Goal: Unclear

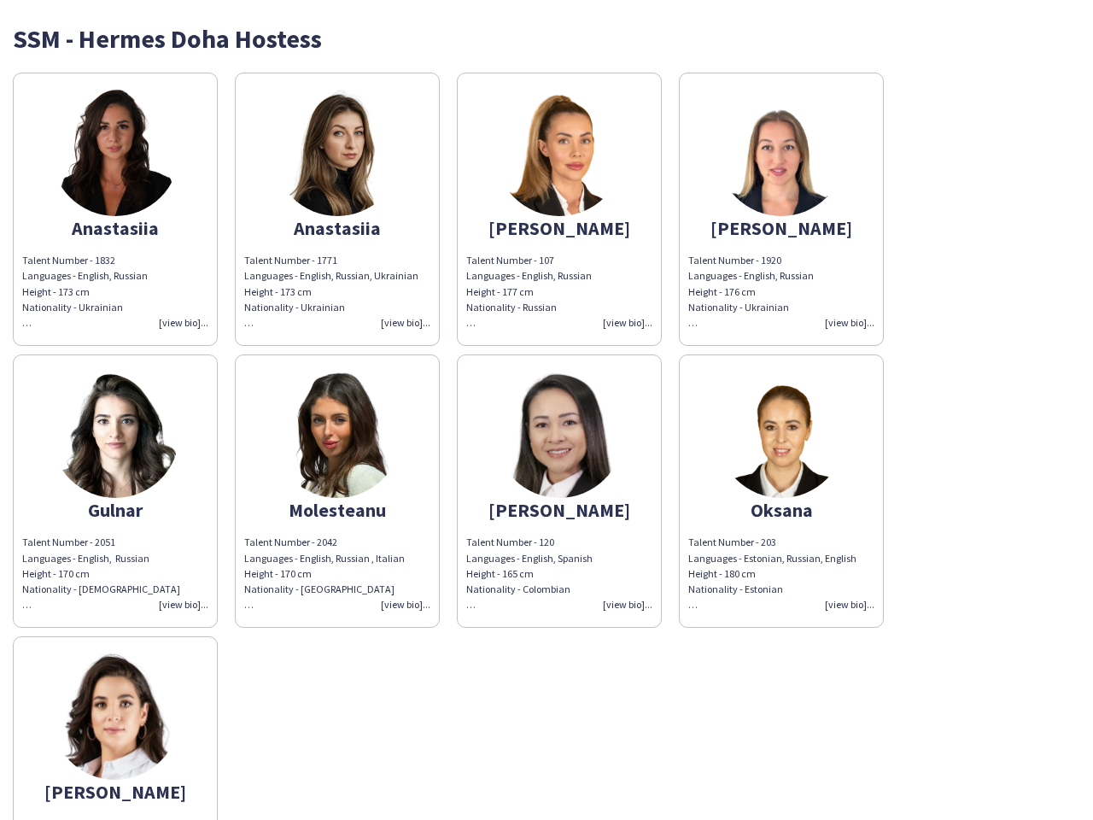
click at [546, 410] on img at bounding box center [559, 434] width 128 height 128
click at [115, 209] on img at bounding box center [115, 152] width 128 height 128
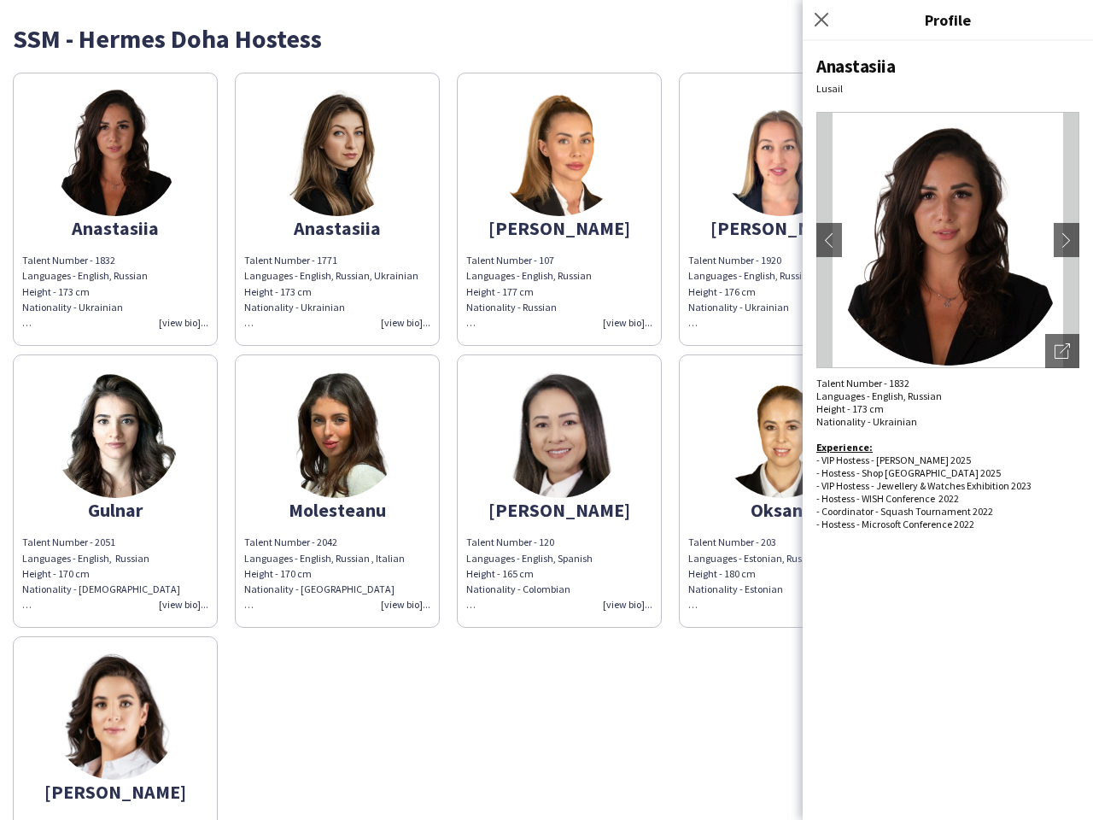
click at [337, 209] on img at bounding box center [337, 152] width 128 height 128
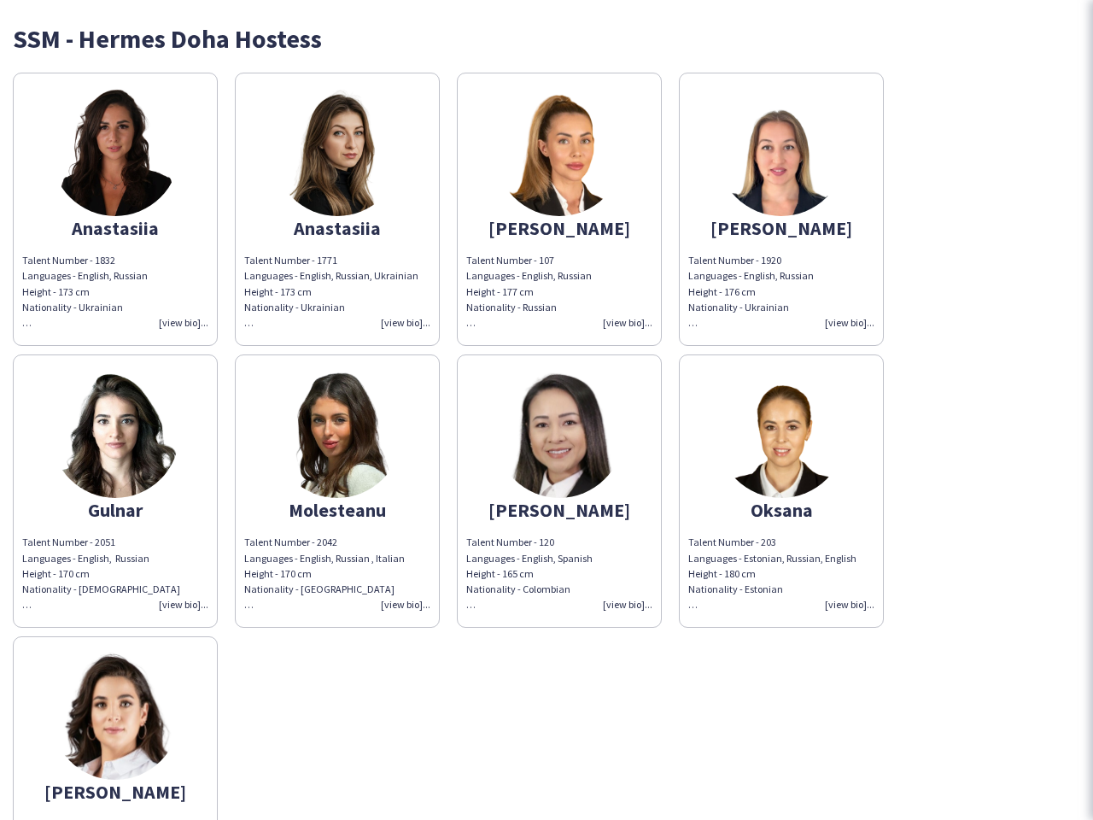
click at [559, 209] on img at bounding box center [559, 152] width 128 height 128
click at [781, 209] on img at bounding box center [781, 152] width 128 height 128
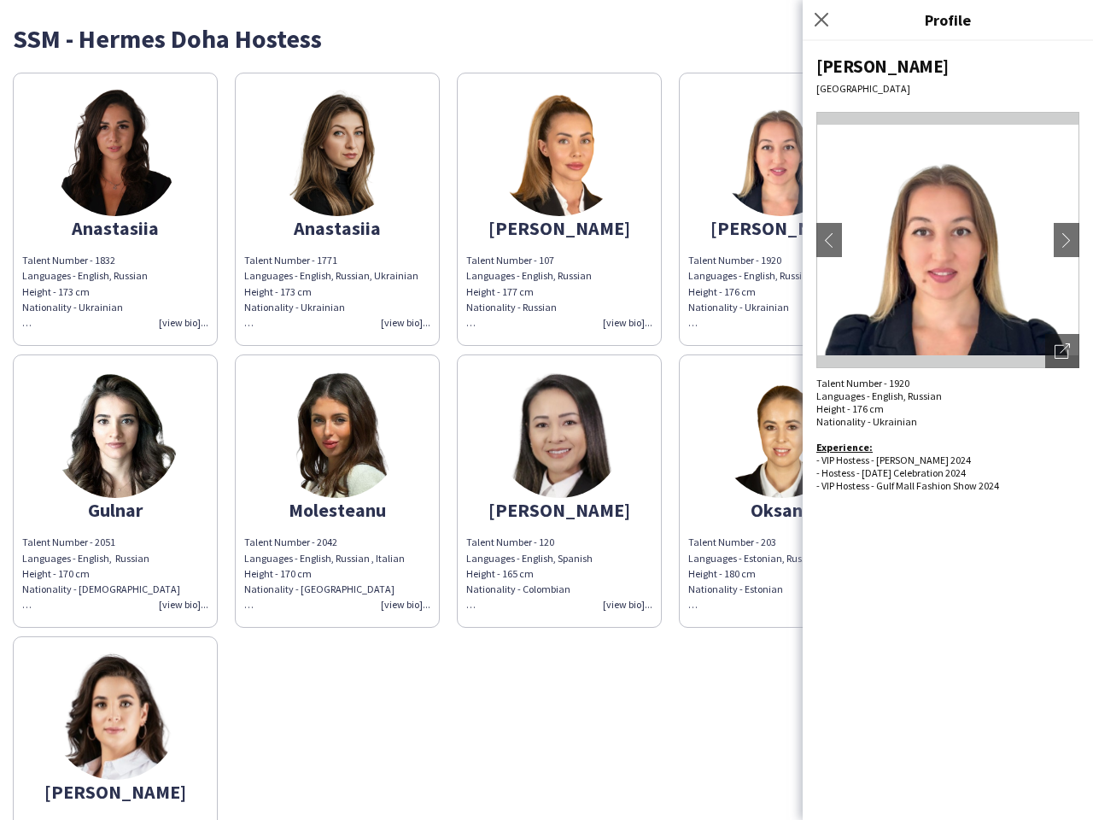
click at [115, 491] on img at bounding box center [115, 434] width 128 height 128
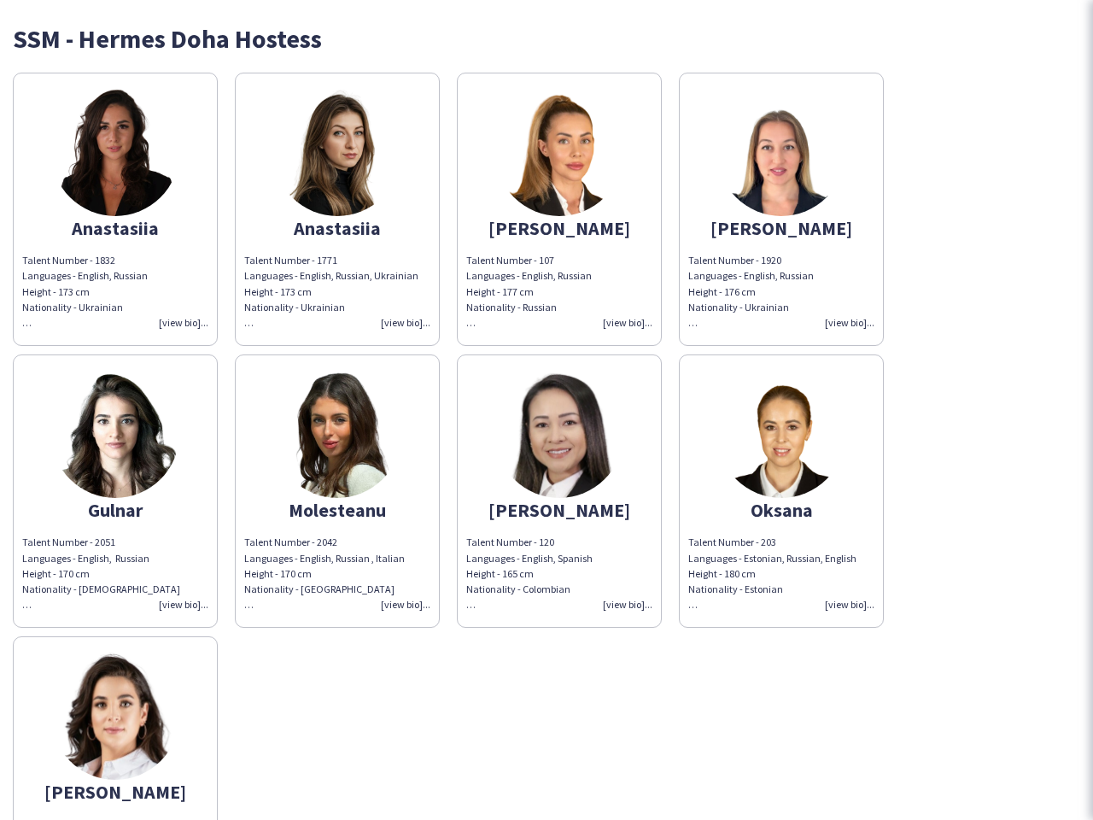
click at [337, 491] on img at bounding box center [337, 434] width 128 height 128
click at [559, 491] on img at bounding box center [559, 434] width 128 height 128
click at [781, 491] on img at bounding box center [781, 434] width 128 height 128
click at [115, 727] on img at bounding box center [115, 715] width 128 height 128
